Goal: Check status: Check status

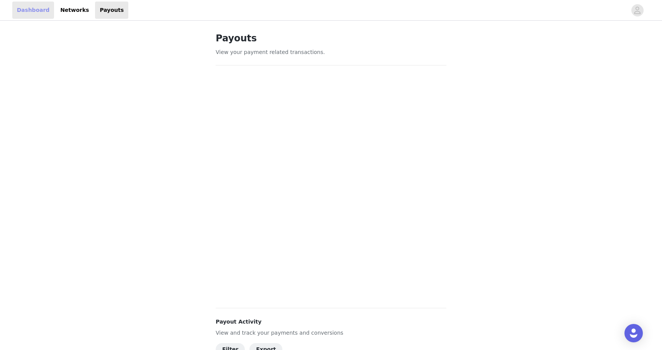
click at [33, 13] on link "Dashboard" at bounding box center [33, 10] width 42 height 17
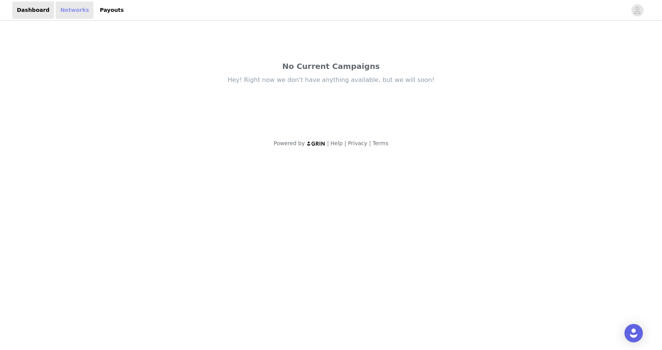
click at [66, 11] on link "Networks" at bounding box center [75, 10] width 38 height 17
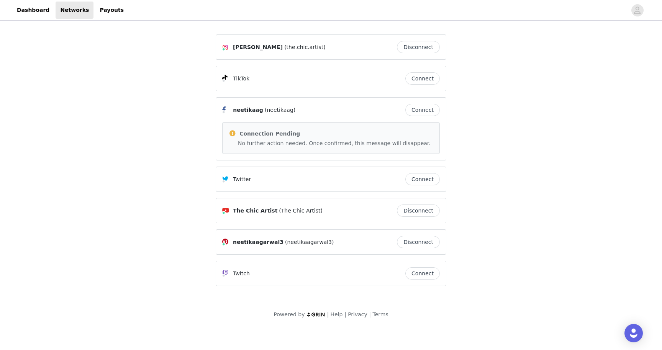
click at [172, 93] on div "[PERSON_NAME] (the.chic.artist) Disconnect TikTok Connect neetikaag (neetikaag)…" at bounding box center [331, 175] width 662 height 306
click at [98, 12] on link "Payouts" at bounding box center [111, 10] width 33 height 17
